Goal: Transaction & Acquisition: Purchase product/service

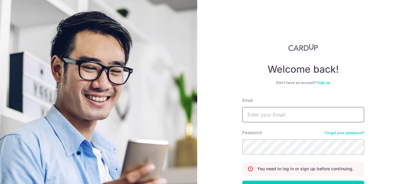
type input "[EMAIL_ADDRESS][DOMAIN_NAME]"
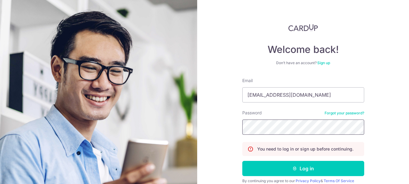
scroll to position [30, 0]
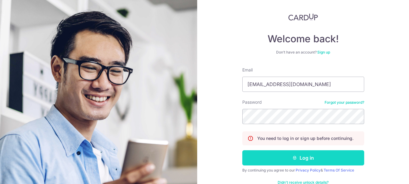
click at [307, 162] on button "Log in" at bounding box center [303, 158] width 122 height 15
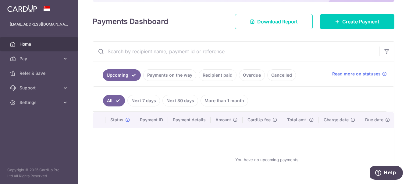
scroll to position [91, 0]
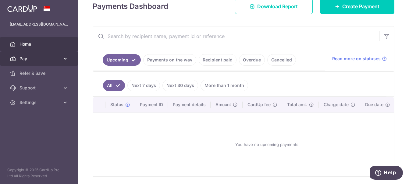
click at [36, 63] on link "Pay" at bounding box center [39, 58] width 78 height 15
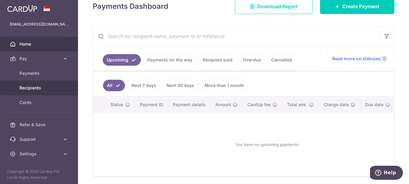
click at [41, 87] on span "Recipients" at bounding box center [40, 88] width 40 height 6
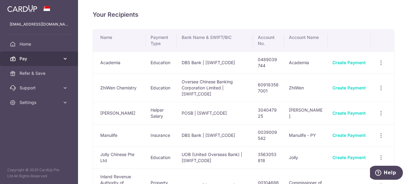
click at [23, 56] on span "Pay" at bounding box center [40, 59] width 40 height 6
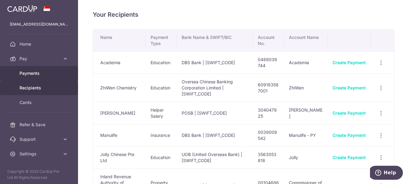
click at [35, 75] on span "Payments" at bounding box center [40, 73] width 40 height 6
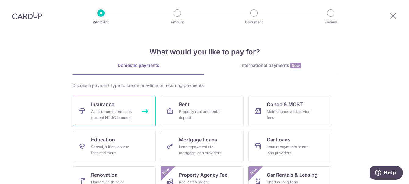
click at [110, 114] on div "All insurance premiums (except NTUC Income)" at bounding box center [113, 115] width 44 height 12
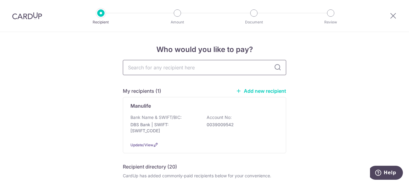
click at [195, 68] on input "text" at bounding box center [204, 67] width 163 height 15
type input "aia"
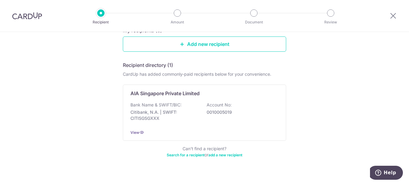
scroll to position [84, 0]
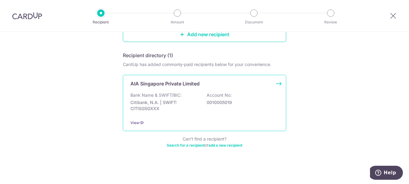
click at [179, 103] on p "Citibank, N.A. | SWIFT: CITISGSGXXX" at bounding box center [164, 106] width 68 height 12
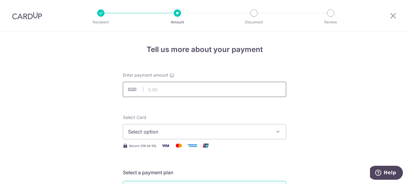
click at [177, 90] on input "text" at bounding box center [204, 89] width 163 height 15
type input "1,294.00"
click at [250, 132] on span "Select option" at bounding box center [199, 131] width 142 height 7
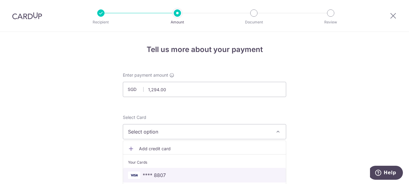
click at [171, 176] on span "**** 8807" at bounding box center [204, 175] width 153 height 7
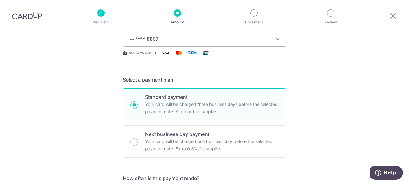
scroll to position [122, 0]
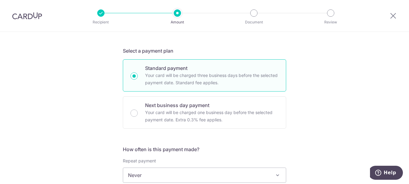
click at [321, 107] on div "Tell us more about your payment Enter payment amount SGD 1,294.00 1294.00 Selec…" at bounding box center [204, 185] width 409 height 551
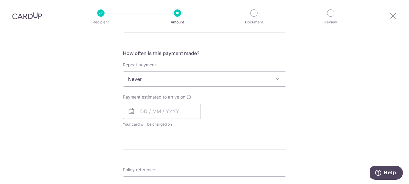
scroll to position [244, 0]
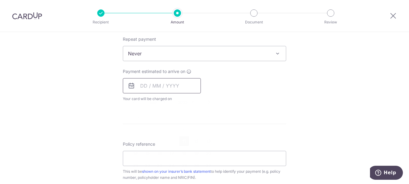
click at [162, 88] on input "text" at bounding box center [162, 85] width 78 height 15
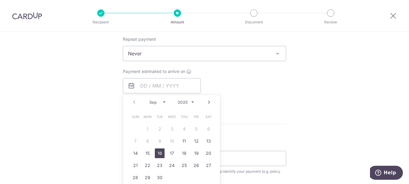
click at [155, 154] on link "16" at bounding box center [160, 154] width 10 height 10
type input "[DATE]"
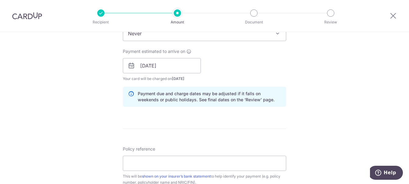
scroll to position [274, 0]
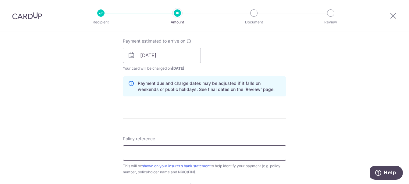
click at [173, 155] on input "Policy reference" at bounding box center [204, 153] width 163 height 15
paste input "L542972214"
type input "L542972214"
click at [337, 119] on div "Tell us more about your payment Enter payment amount SGD 1,294.00 1294.00 Selec…" at bounding box center [204, 46] width 409 height 576
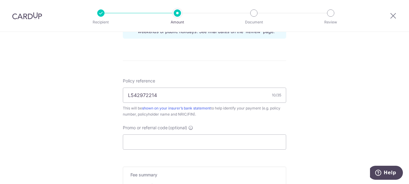
scroll to position [335, 0]
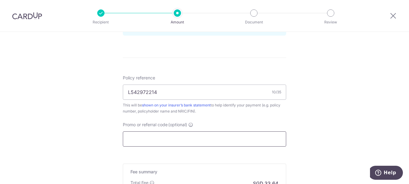
click at [158, 138] on input "Promo or referral code (optional)" at bounding box center [204, 139] width 163 height 15
type input "OCBC195"
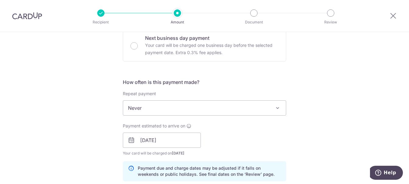
click at [336, 115] on div "Tell us more about your payment Enter payment amount SGD 1,294.00 1294.00 Selec…" at bounding box center [204, 145] width 409 height 604
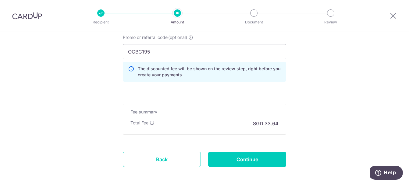
scroll to position [433, 0]
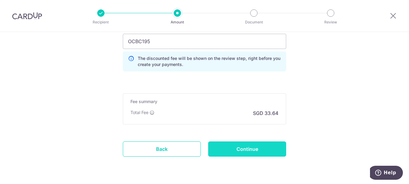
click at [246, 148] on input "Continue" at bounding box center [247, 149] width 78 height 15
type input "Create Schedule"
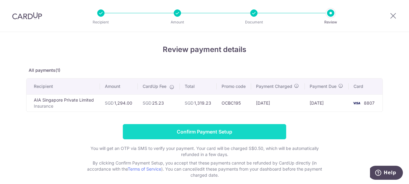
click at [200, 129] on input "Confirm Payment Setup" at bounding box center [204, 131] width 163 height 15
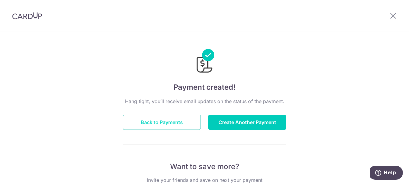
click at [175, 124] on button "Back to Payments" at bounding box center [162, 122] width 78 height 15
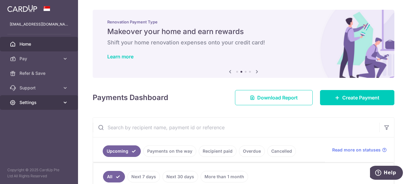
click at [53, 104] on span "Settings" at bounding box center [40, 103] width 40 height 6
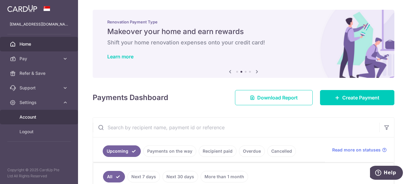
click at [56, 116] on span "Account" at bounding box center [40, 117] width 40 height 6
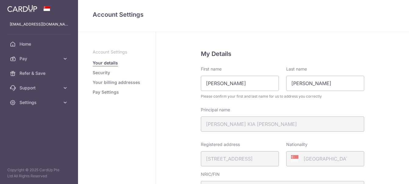
click at [38, 132] on aside "gavinleekc@hotmail.com Home Pay Payments Recipients Cards Refer & Save Support …" at bounding box center [39, 92] width 78 height 184
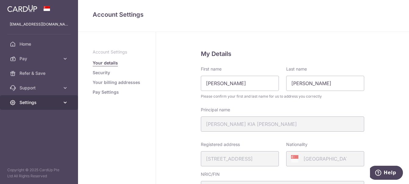
click at [45, 101] on span "Settings" at bounding box center [40, 103] width 40 height 6
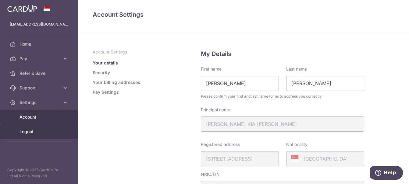
click at [39, 133] on span "Logout" at bounding box center [40, 132] width 40 height 6
